Goal: Navigation & Orientation: Go to known website

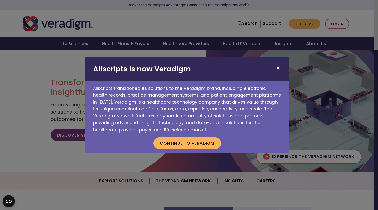
click at [338, 24] on div "Allscripts is now Veradigm Allscripts transitioned its solutions to the Veradig…" at bounding box center [189, 105] width 378 height 210
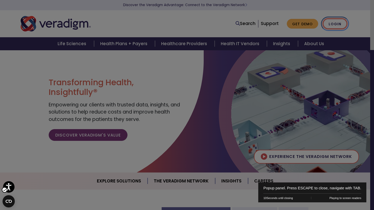
drag, startPoint x: 338, startPoint y: 24, endPoint x: 344, endPoint y: 42, distance: 18.8
click at [331, 23] on link "Login" at bounding box center [335, 24] width 24 height 10
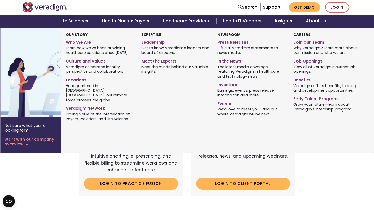
scroll to position [127, 0]
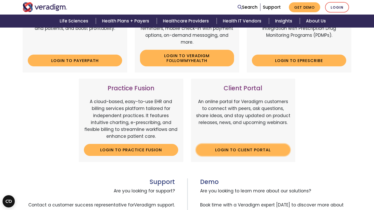
click at [256, 149] on link "Login to Client Portal" at bounding box center [243, 150] width 94 height 12
